Goal: Task Accomplishment & Management: Use online tool/utility

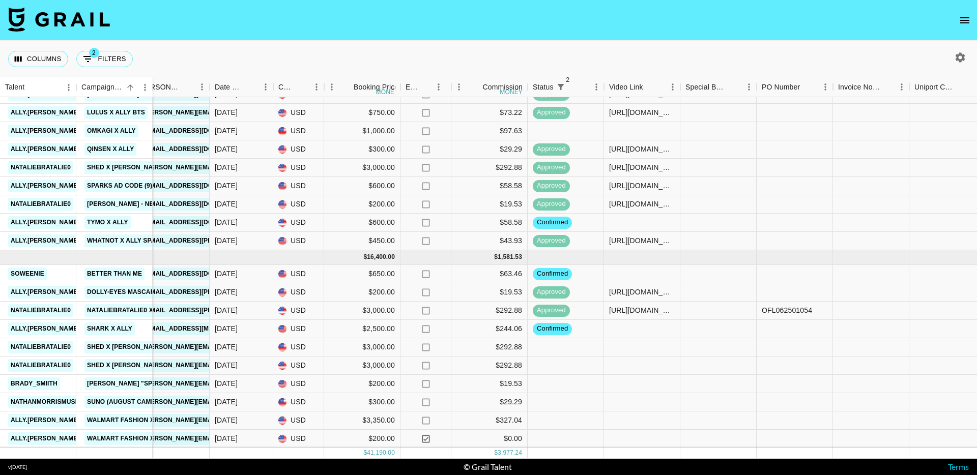
scroll to position [522, 392]
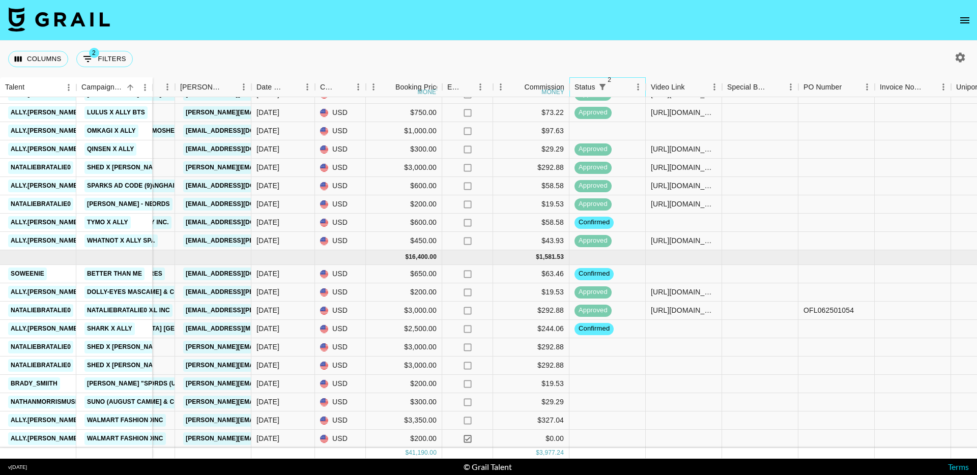
click at [608, 80] on span "2" at bounding box center [610, 80] width 10 height 10
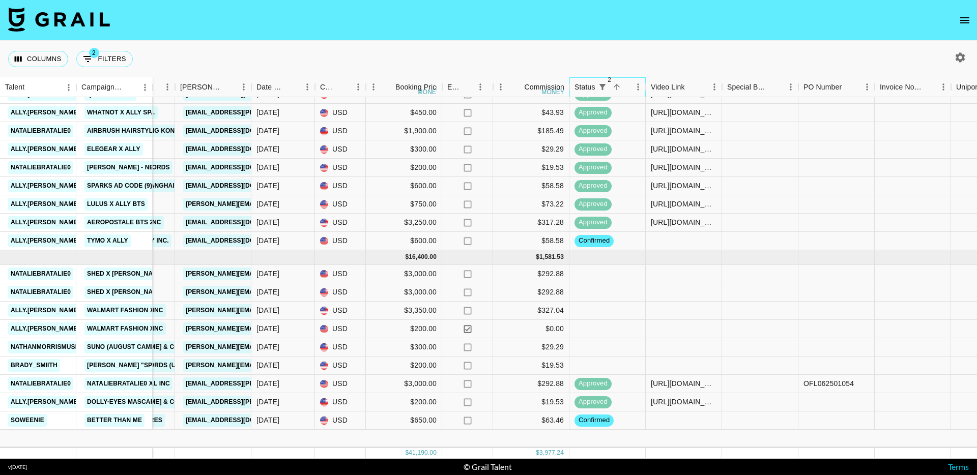
scroll to position [430, 392]
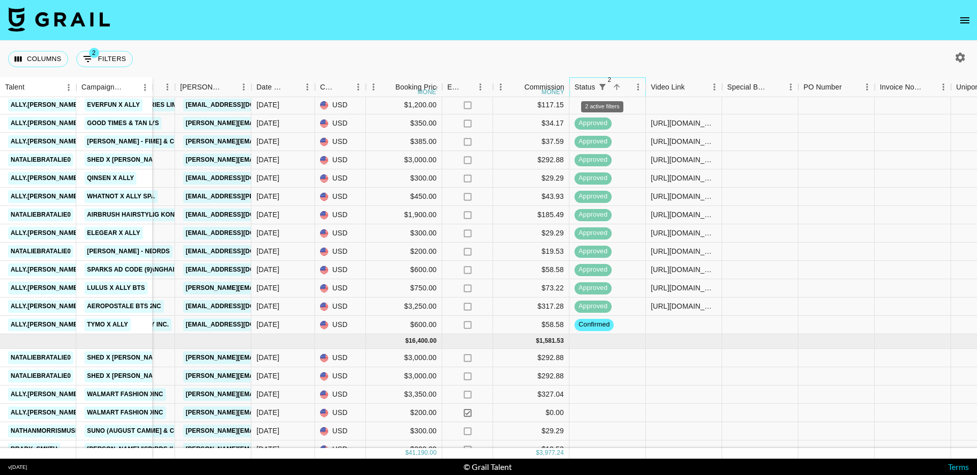
click at [612, 82] on span "2" at bounding box center [610, 80] width 10 height 10
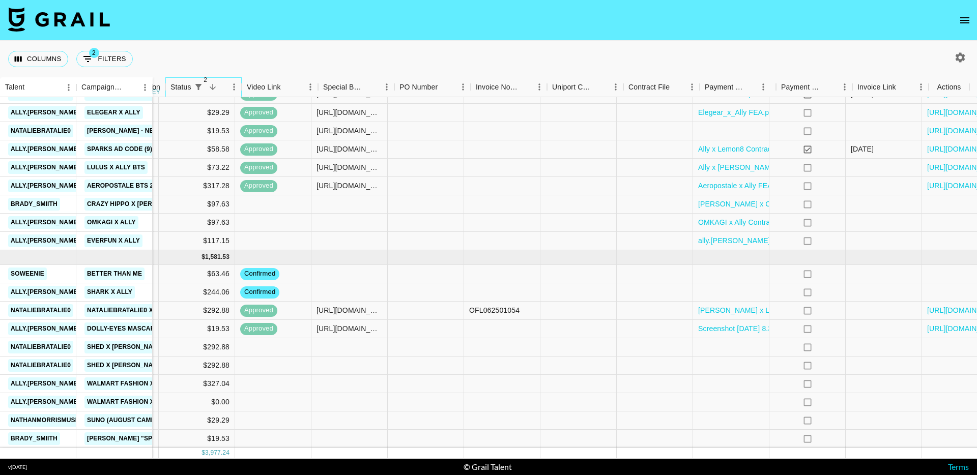
scroll to position [522, 797]
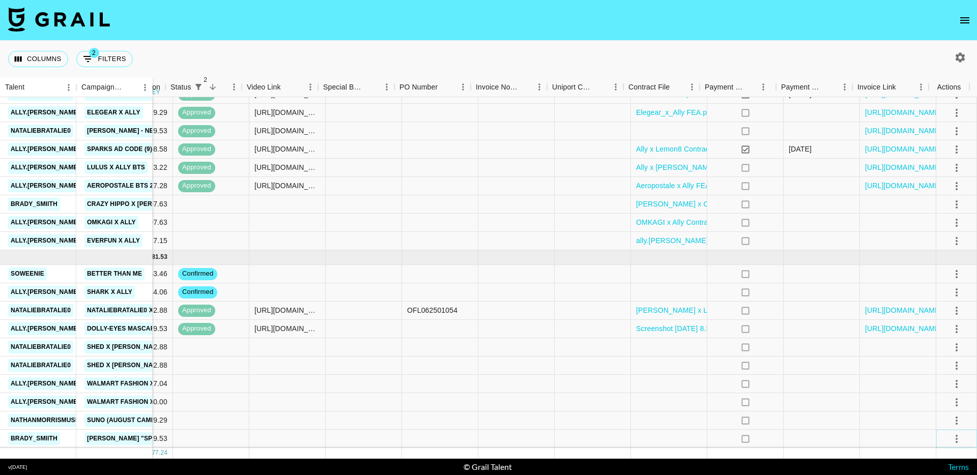
click at [951, 433] on icon "select merge strategy" at bounding box center [957, 439] width 12 height 12
click at [945, 349] on li "Decline" at bounding box center [944, 355] width 66 height 18
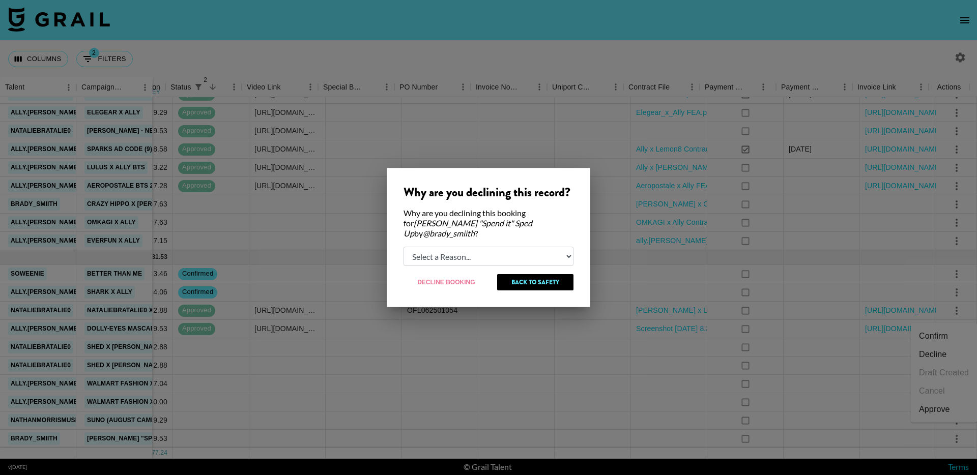
click at [486, 256] on select "Select a Reason... Relogging this deal due to a data issue The [PERSON_NAME] ca…" at bounding box center [489, 256] width 170 height 19
select select "creator_decline"
click at [404, 247] on select "Select a Reason... Relogging this deal due to a data issue The [PERSON_NAME] ca…" at bounding box center [489, 256] width 170 height 19
click at [539, 277] on button "Back to Safety" at bounding box center [536, 282] width 76 height 16
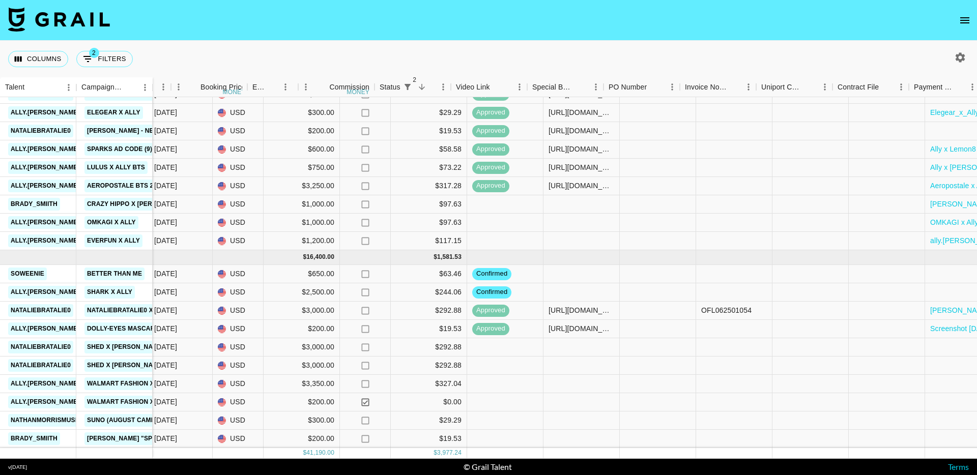
scroll to position [522, 477]
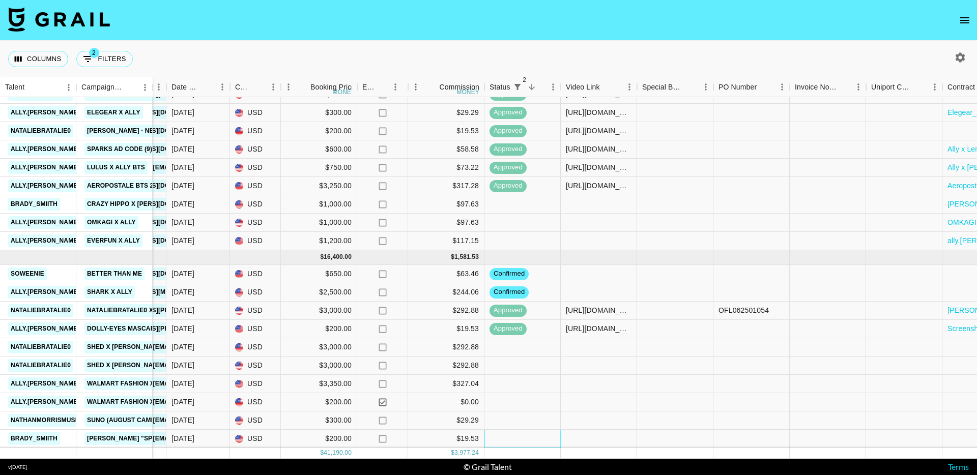
click at [514, 430] on div at bounding box center [523, 439] width 76 height 18
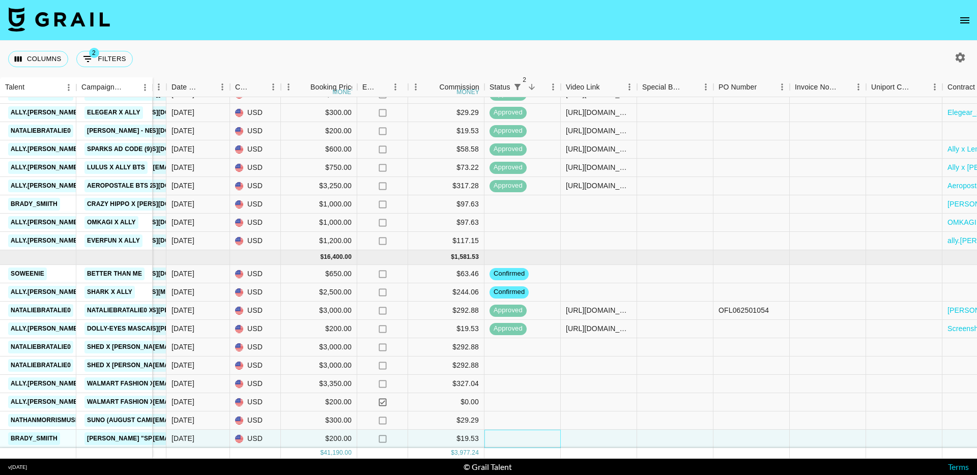
click at [514, 430] on div at bounding box center [523, 439] width 76 height 18
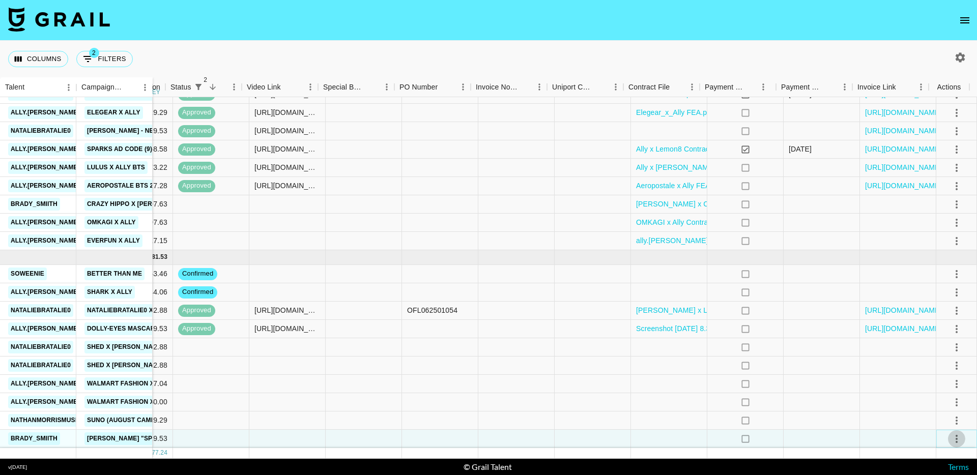
click at [951, 433] on icon "select merge strategy" at bounding box center [957, 439] width 12 height 12
click at [930, 357] on li "Decline" at bounding box center [944, 355] width 66 height 18
select select "creator_decline"
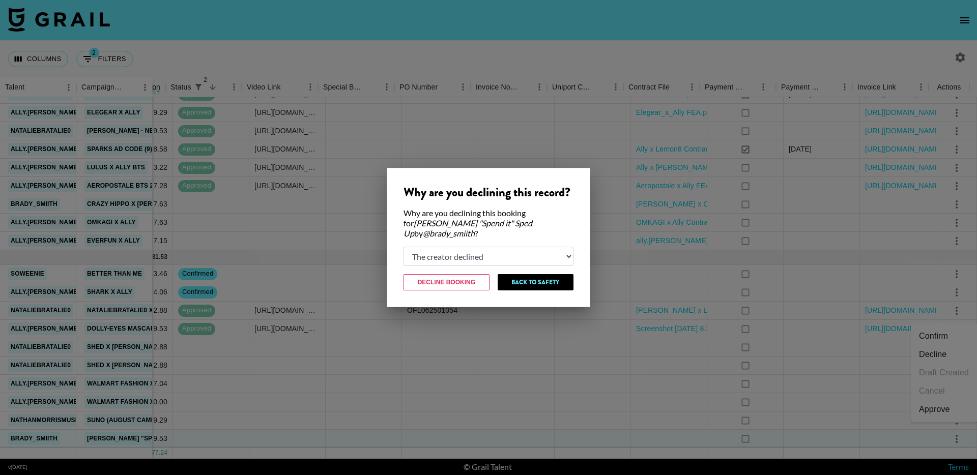
click at [465, 251] on select "Select a Reason... Relogging this deal due to a data issue The [PERSON_NAME] ca…" at bounding box center [489, 256] width 170 height 19
click at [404, 247] on select "Select a Reason... Relogging this deal due to a data issue The [PERSON_NAME] ca…" at bounding box center [489, 256] width 170 height 19
click at [447, 278] on button "Decline Booking" at bounding box center [447, 282] width 86 height 16
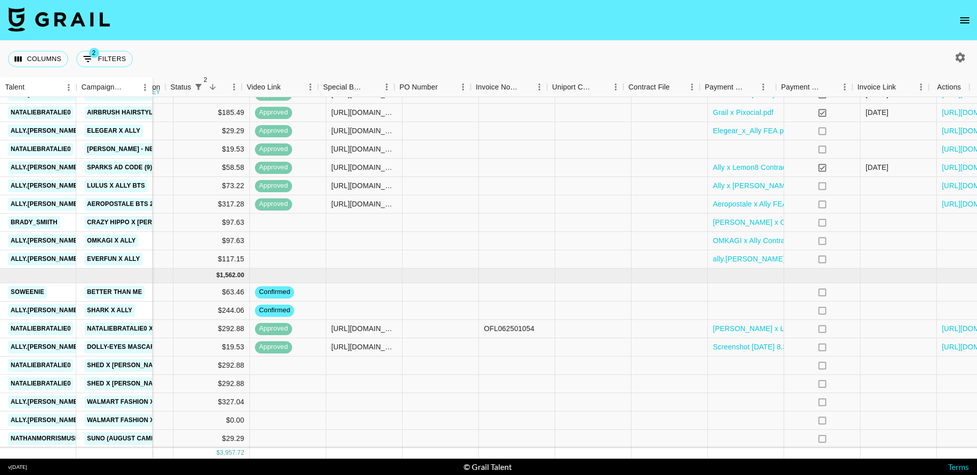
scroll to position [503, 797]
